Goal: Task Accomplishment & Management: Manage account settings

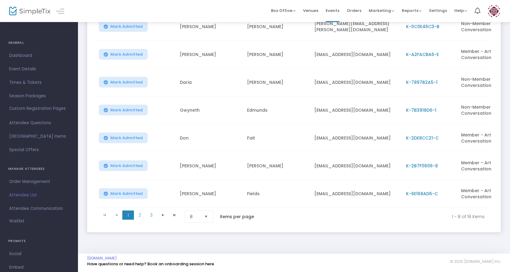
scroll to position [140, 0]
click at [139, 215] on span "2" at bounding box center [140, 215] width 12 height 9
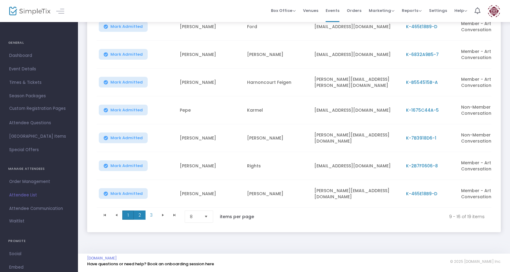
click at [131, 212] on span "1" at bounding box center [128, 215] width 12 height 9
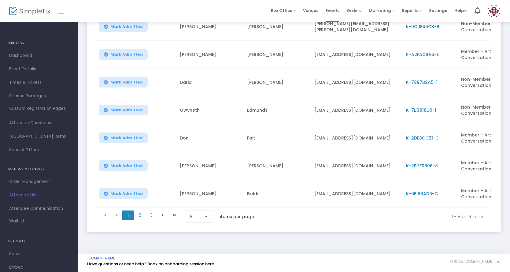
click at [416, 135] on span "K-2DE8CC21-C" at bounding box center [422, 138] width 33 height 6
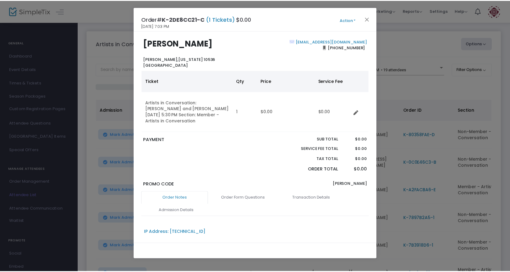
scroll to position [0, 0]
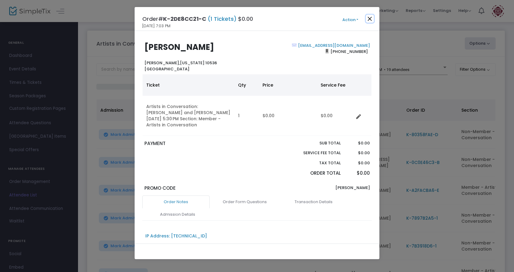
click at [370, 20] on button "Close" at bounding box center [370, 19] width 8 height 8
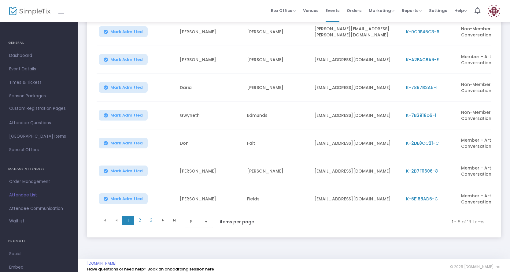
scroll to position [140, 0]
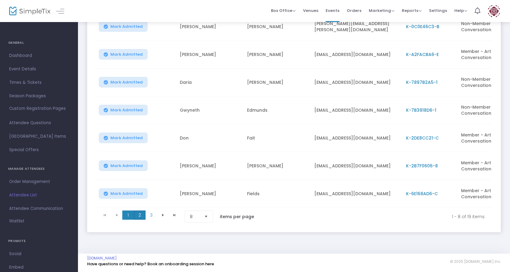
click at [136, 211] on span "2" at bounding box center [140, 215] width 12 height 9
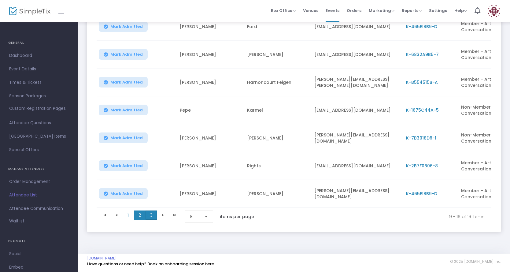
click at [152, 215] on span "3" at bounding box center [152, 215] width 12 height 9
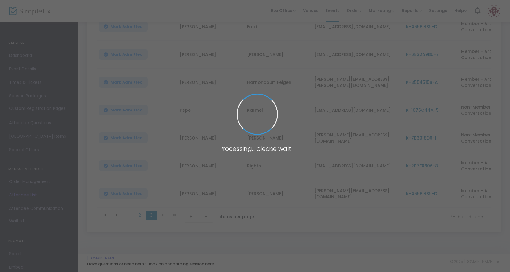
scroll to position [1, 0]
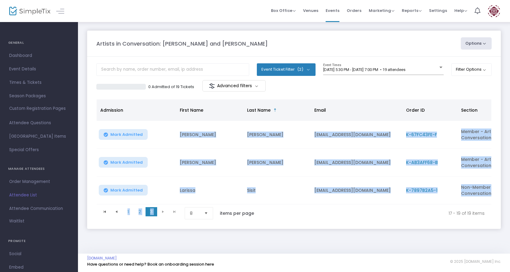
drag, startPoint x: 285, startPoint y: 205, endPoint x: 352, endPoint y: 205, distance: 66.7
click at [352, 205] on kendo-grid "Admission First Name Last Name Email Order ID Section Mark Admitted Paula Santa…" at bounding box center [294, 160] width 396 height 123
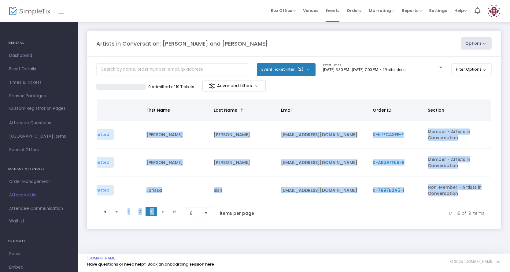
scroll to position [0, 0]
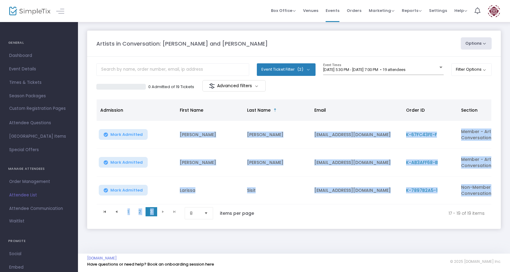
drag, startPoint x: 143, startPoint y: 226, endPoint x: 135, endPoint y: 218, distance: 11.0
click at [143, 226] on m-panel-content "Event Ticket Filter (2) Select All Non-Member - Artists in Conversation Member …" at bounding box center [294, 143] width 414 height 172
click at [143, 214] on span "2" at bounding box center [140, 211] width 12 height 9
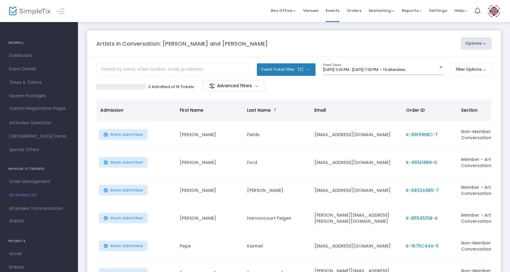
click at [472, 43] on button "Options" at bounding box center [476, 43] width 31 height 12
click at [408, 41] on div "Artists in Conversation: Hester Simpson and Dannielle Tegeder" at bounding box center [275, 43] width 365 height 8
click at [489, 8] on img at bounding box center [494, 11] width 13 height 13
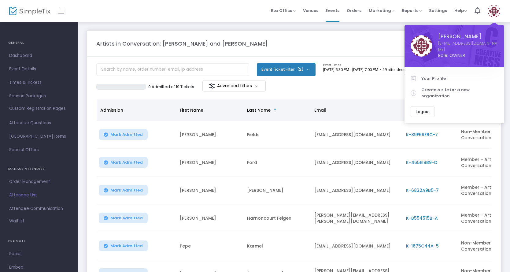
click at [417, 109] on span "Logout" at bounding box center [423, 111] width 14 height 5
